Goal: Information Seeking & Learning: Learn about a topic

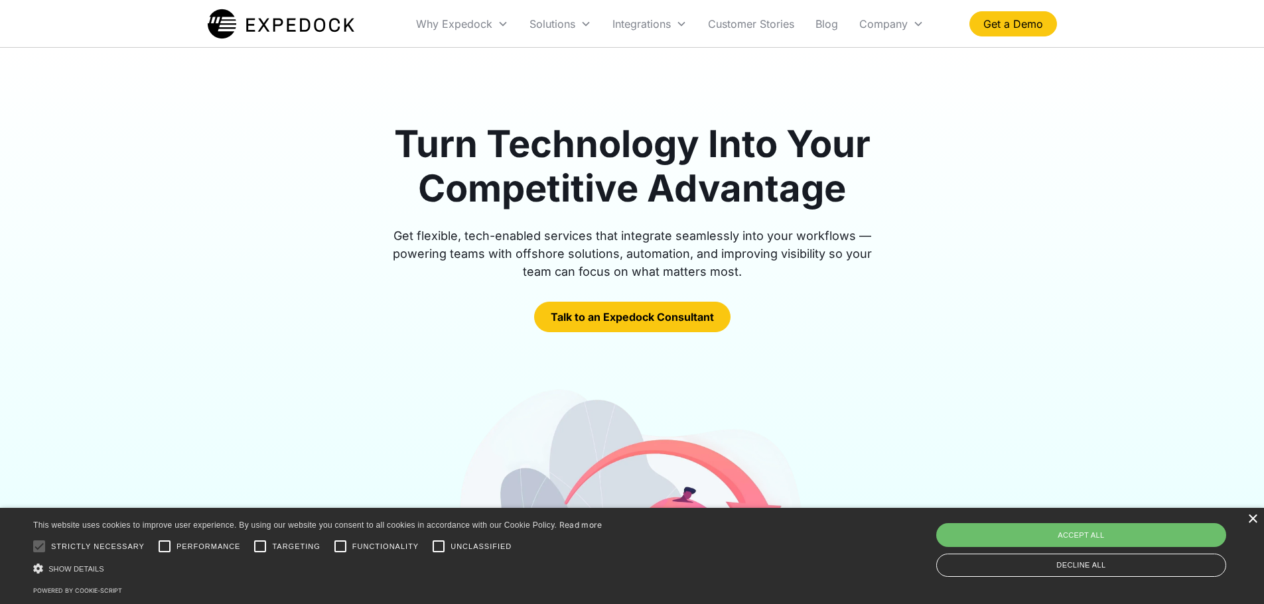
click at [1251, 518] on div "×" at bounding box center [1252, 520] width 10 height 10
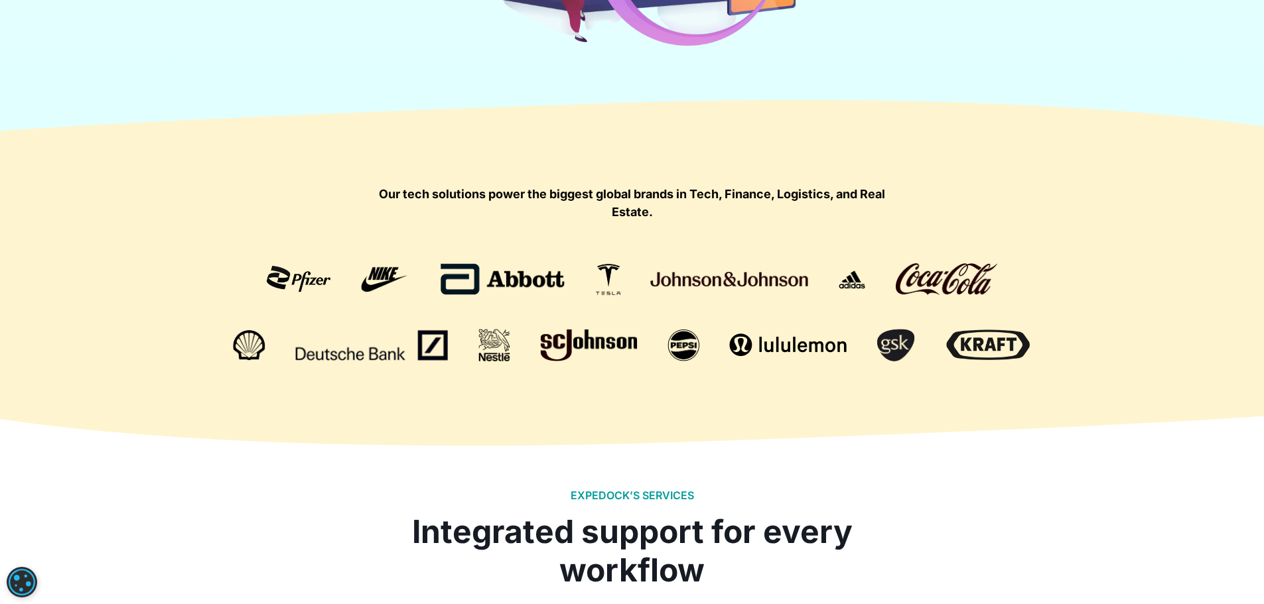
scroll to position [663, 0]
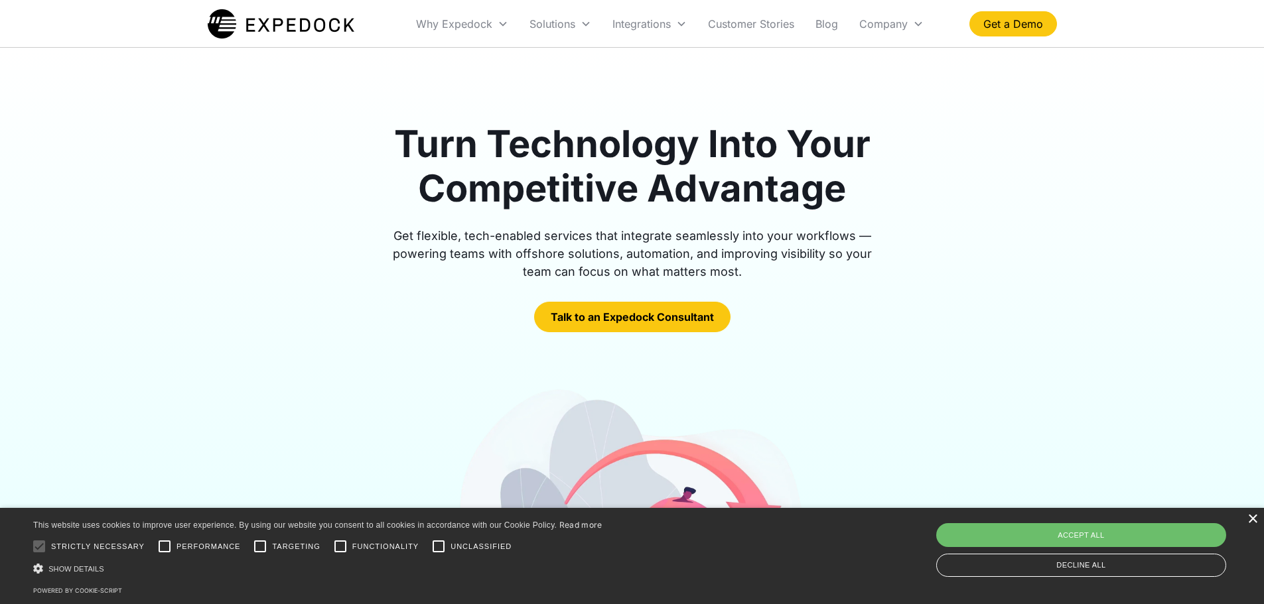
click at [1251, 523] on div "×" at bounding box center [1252, 520] width 10 height 10
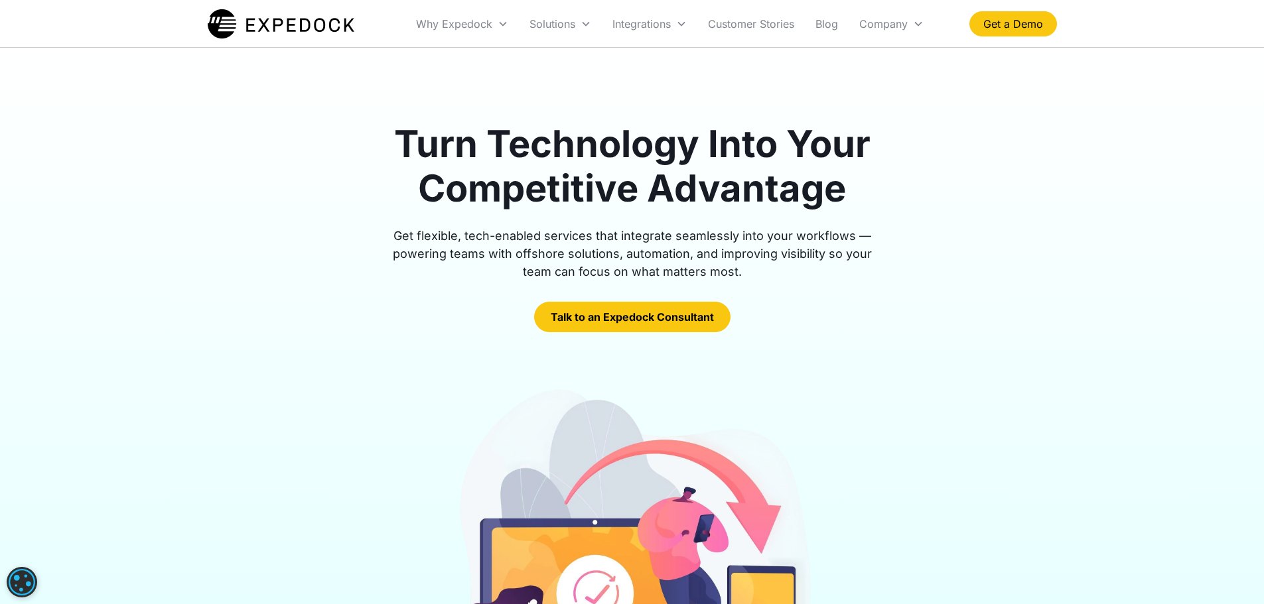
click at [276, 21] on img at bounding box center [281, 23] width 147 height 33
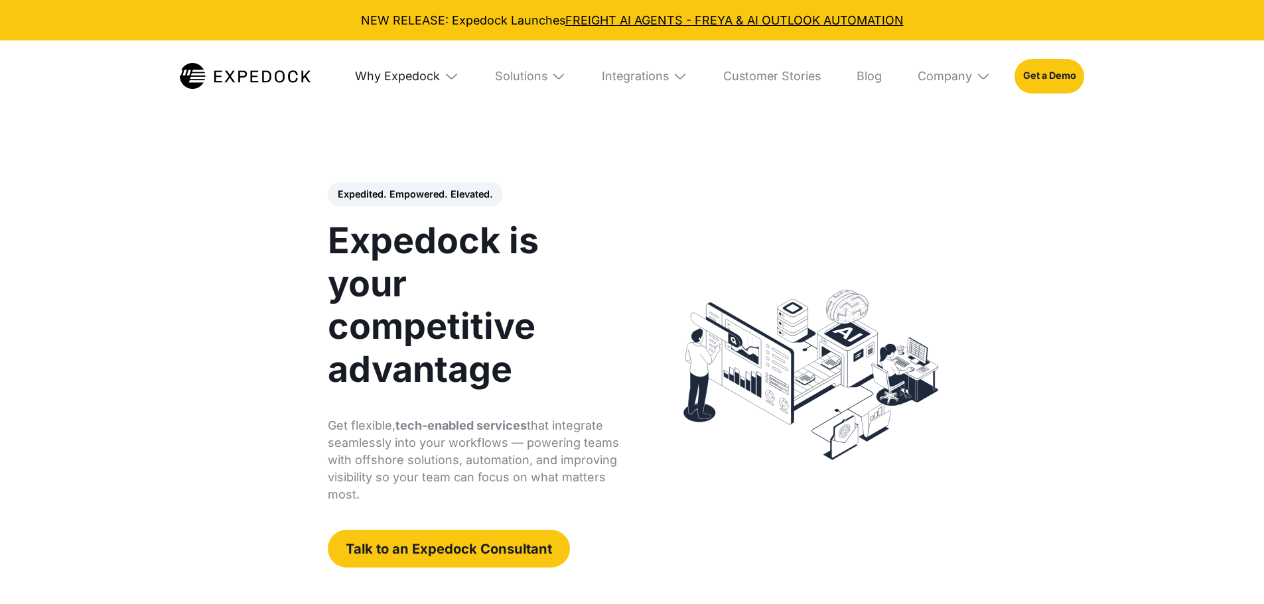
select select
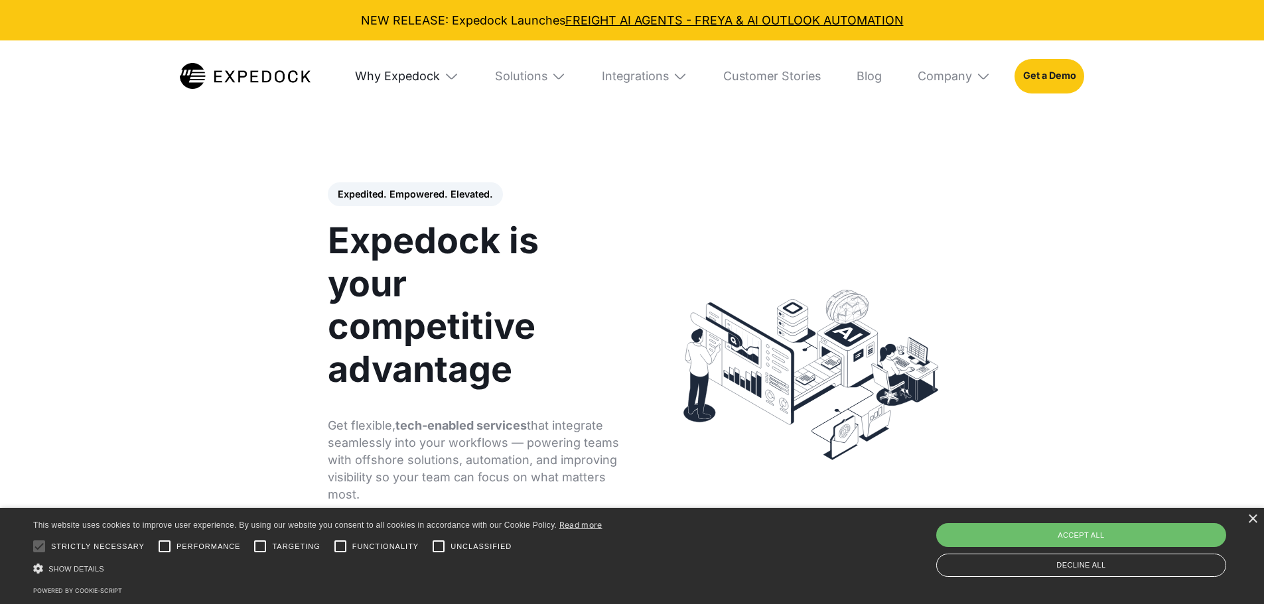
click at [423, 77] on div "Why Expedock" at bounding box center [397, 76] width 85 height 15
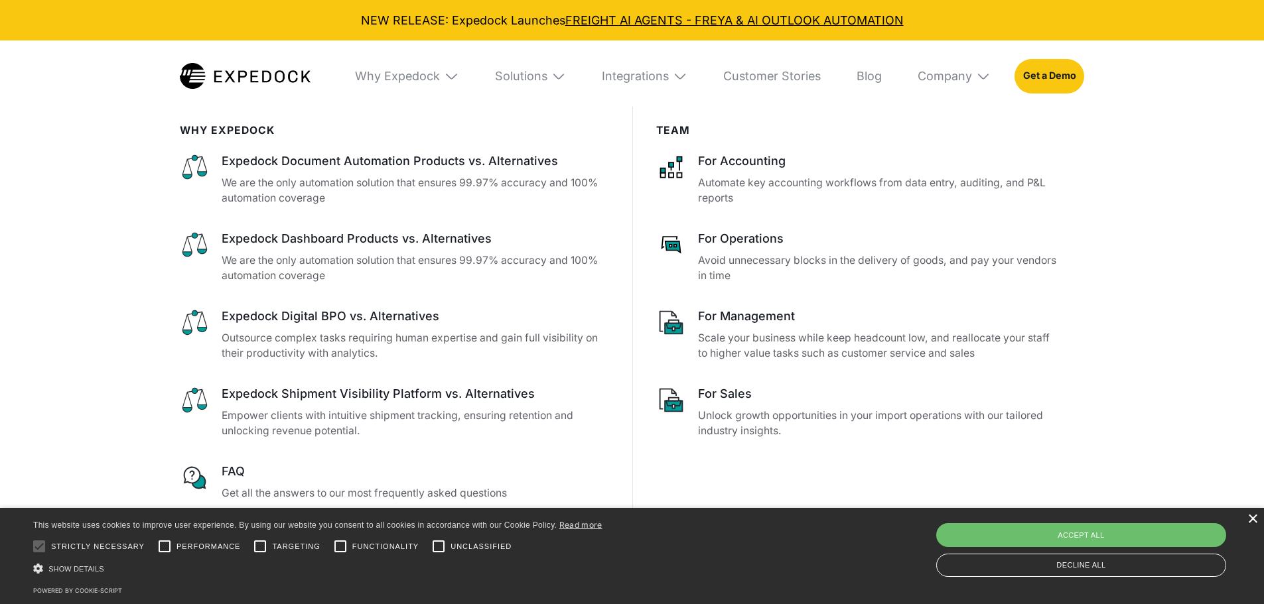
click at [1255, 525] on div "×" at bounding box center [1252, 520] width 10 height 10
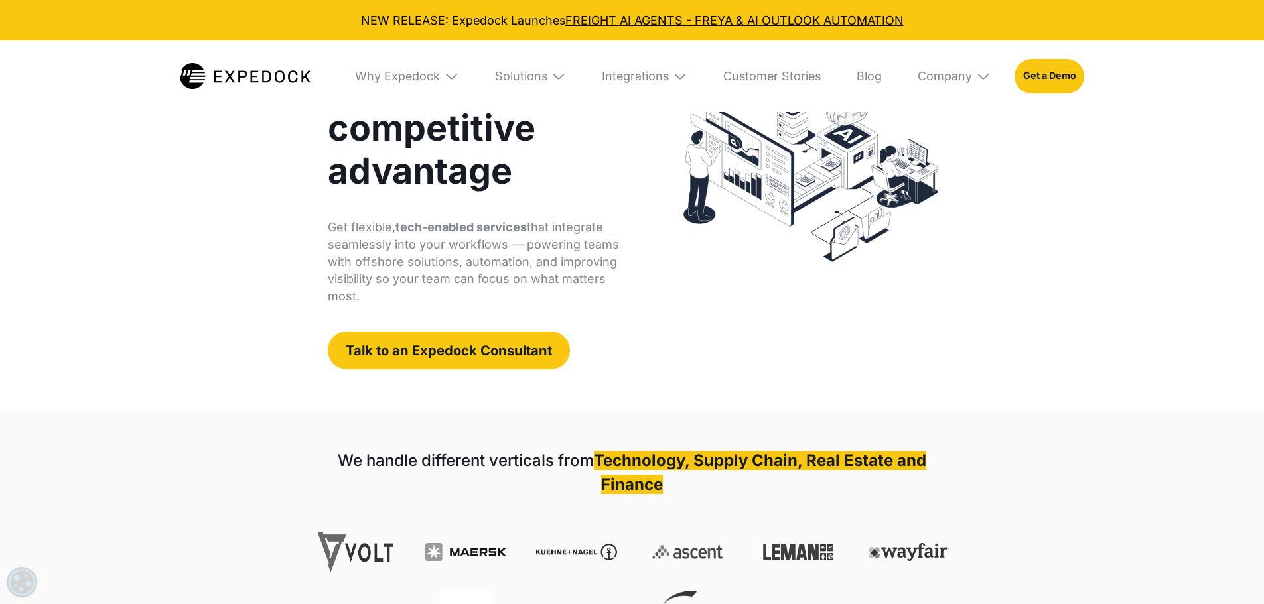
scroll to position [199, 0]
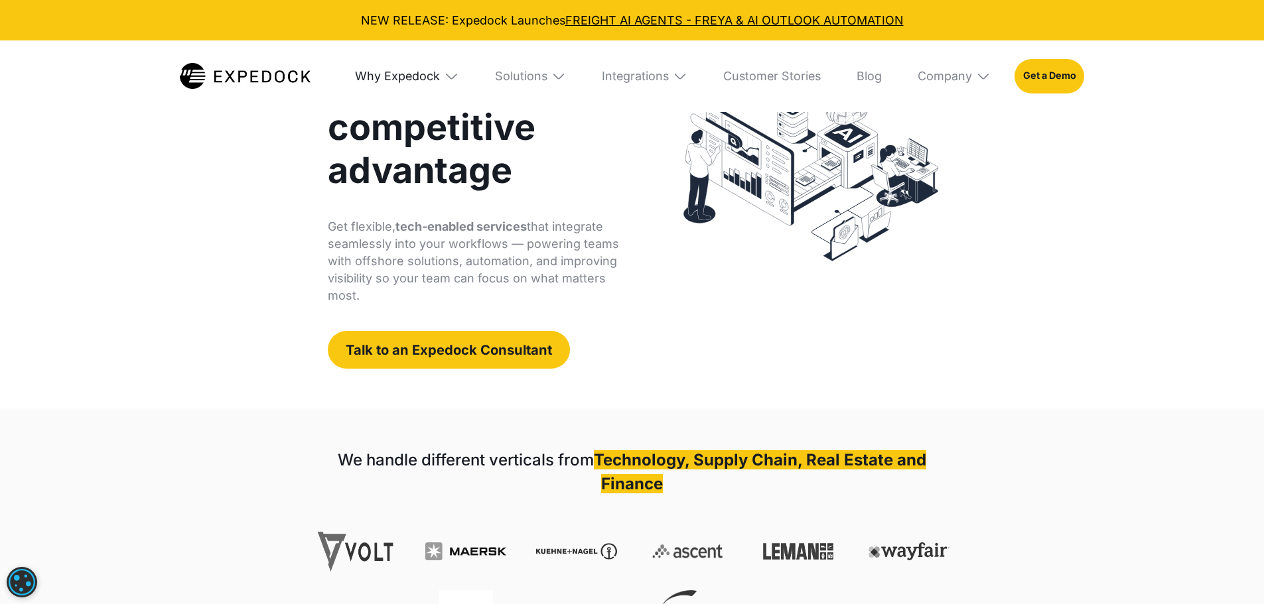
click at [431, 82] on div "Why Expedock" at bounding box center [397, 76] width 85 height 15
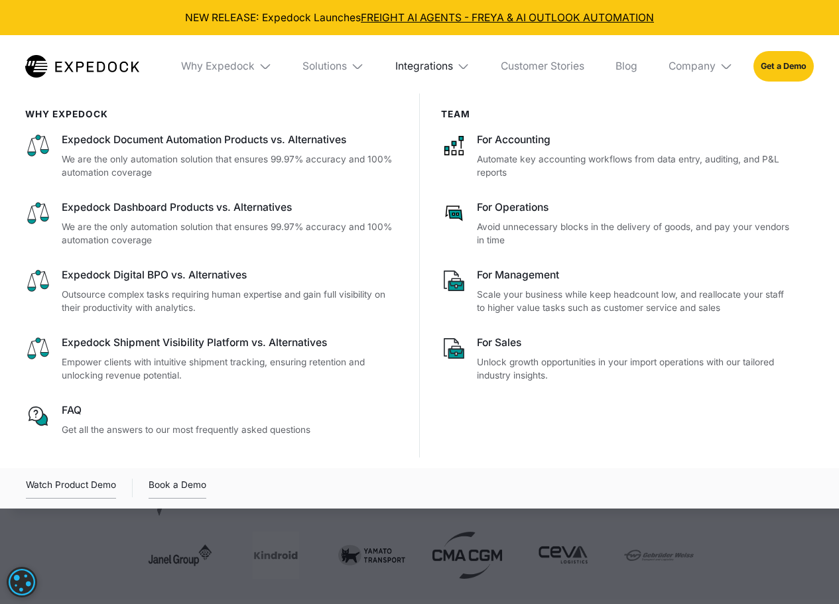
click at [425, 64] on div "Integrations" at bounding box center [424, 66] width 58 height 13
